Goal: Task Accomplishment & Management: Manage account settings

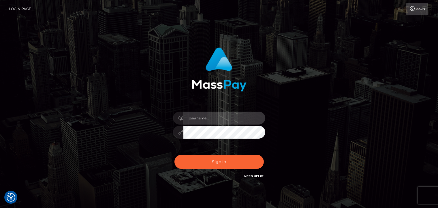
click at [213, 119] on input "text" at bounding box center [224, 118] width 82 height 13
type input "[EMAIL_ADDRESS][DOMAIN_NAME]"
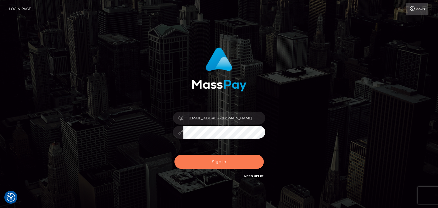
click at [216, 159] on button "Sign in" at bounding box center [218, 162] width 89 height 14
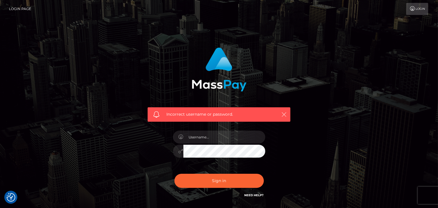
click at [284, 114] on icon "button" at bounding box center [284, 115] width 6 height 6
click at [285, 115] on icon "button" at bounding box center [284, 115] width 6 height 6
